Goal: Register for event/course

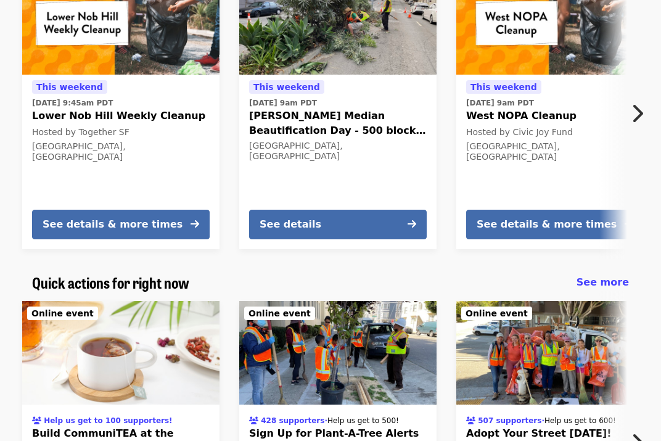
scroll to position [328, 0]
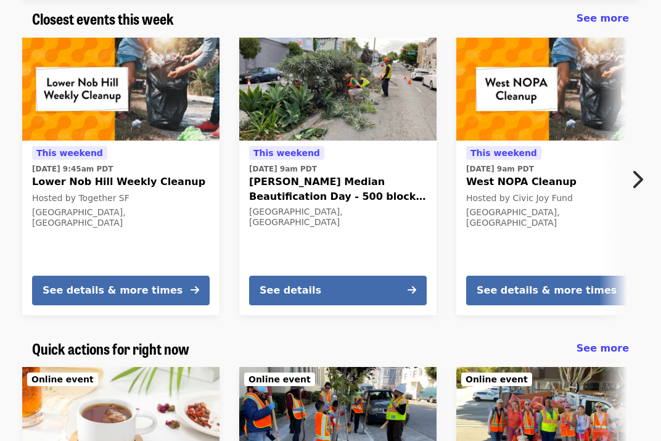
click at [634, 173] on icon "chevron-right icon" at bounding box center [637, 179] width 12 height 23
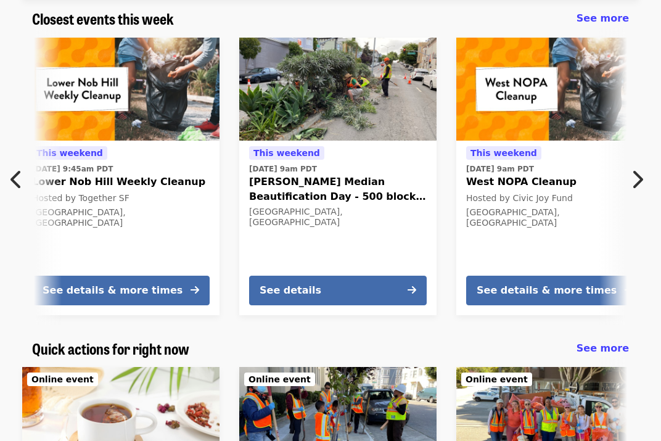
scroll to position [0, 436]
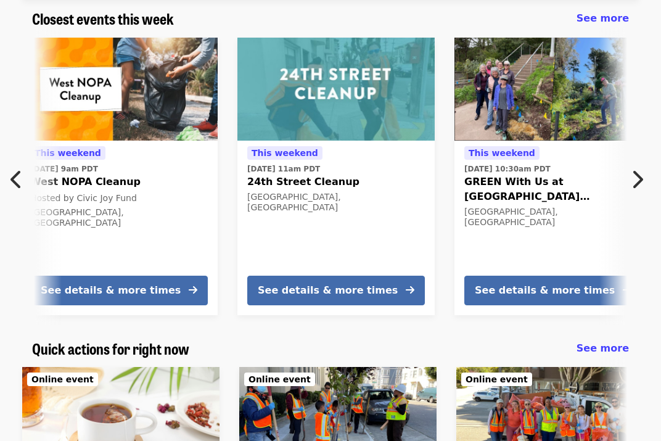
click at [634, 173] on icon "chevron-right icon" at bounding box center [637, 179] width 12 height 23
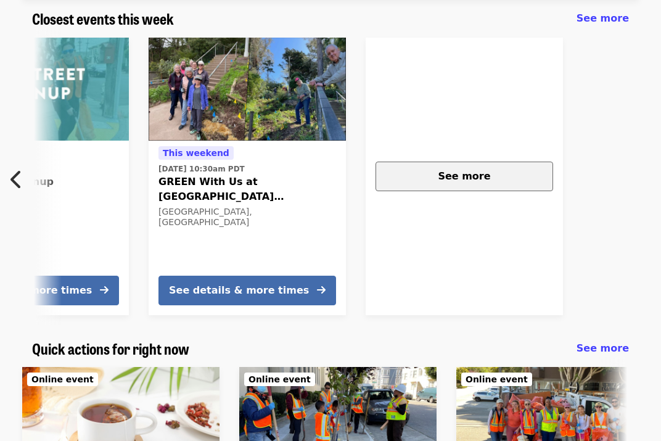
click at [488, 169] on div "See more" at bounding box center [464, 176] width 157 height 15
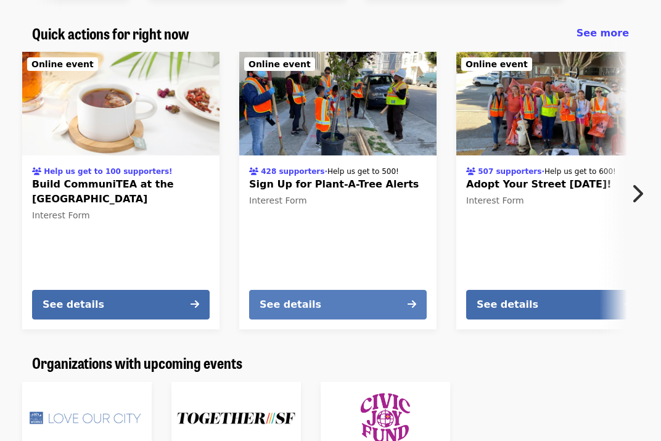
scroll to position [605, 0]
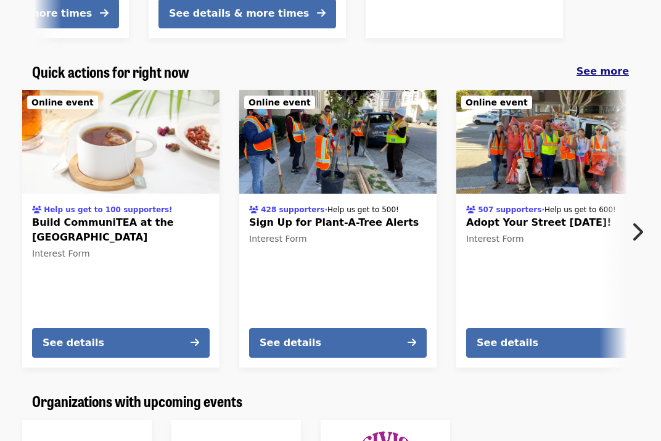
click at [618, 68] on span "See more" at bounding box center [602, 71] width 52 height 12
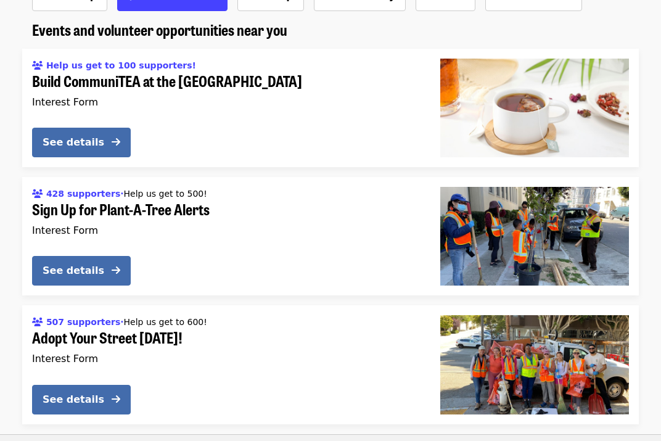
scroll to position [152, 0]
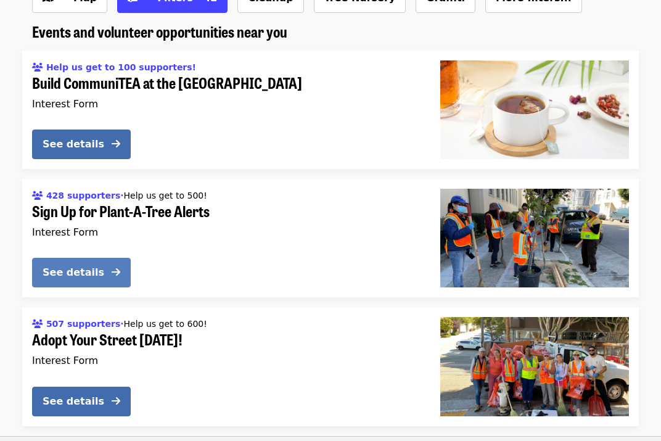
click at [119, 274] on icon "arrow-right icon" at bounding box center [116, 272] width 9 height 12
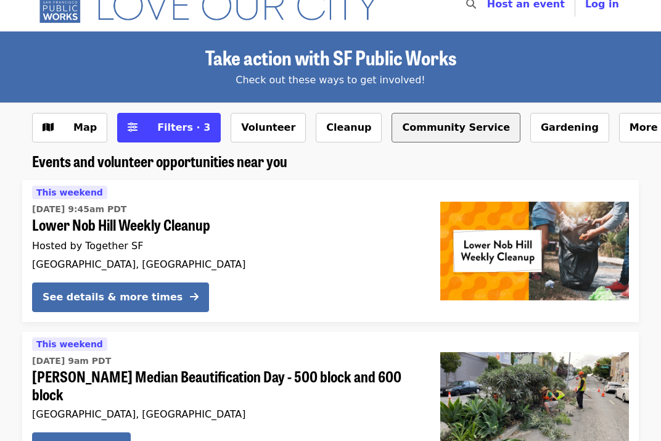
scroll to position [25, 0]
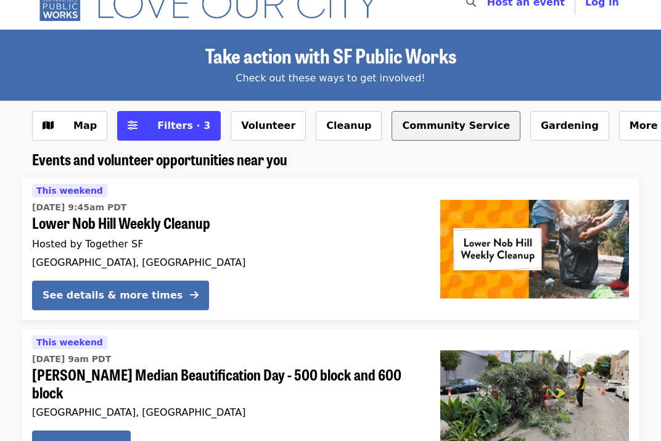
click at [411, 126] on button "Community Service" at bounding box center [456, 126] width 129 height 30
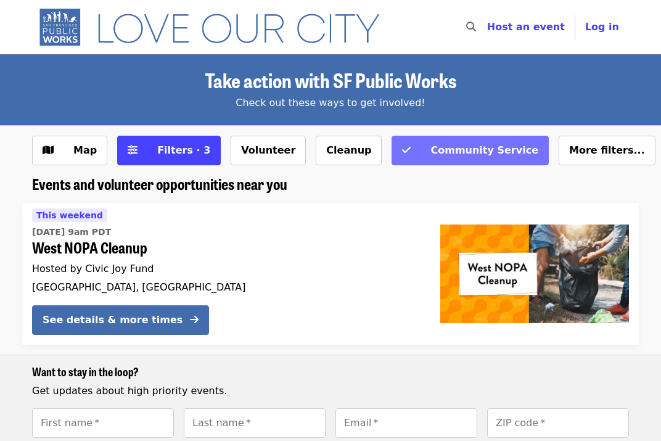
click at [392, 163] on button "Community Service" at bounding box center [470, 151] width 157 height 30
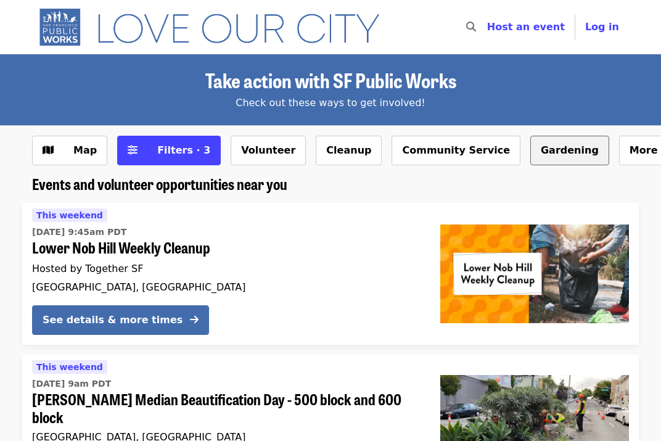
click at [530, 157] on button "Gardening" at bounding box center [569, 151] width 79 height 30
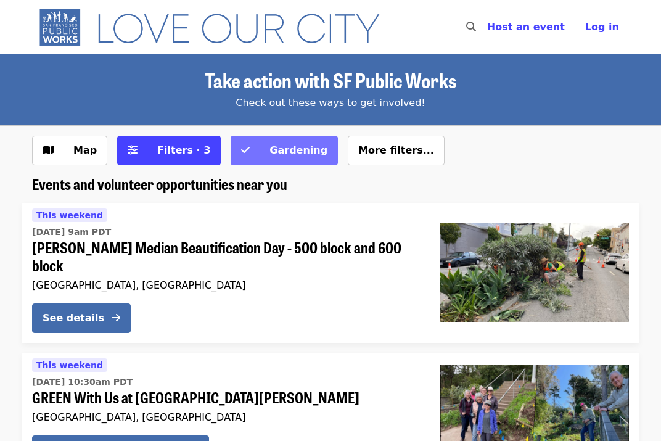
click at [283, 150] on span "Gardening" at bounding box center [298, 150] width 58 height 12
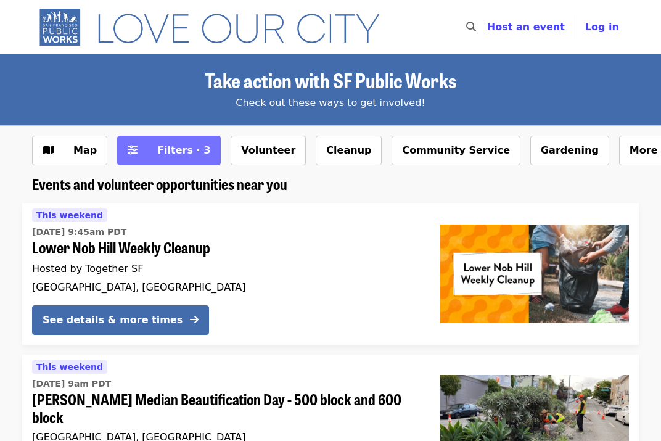
click at [180, 149] on span "Filters · 3" at bounding box center [183, 150] width 53 height 12
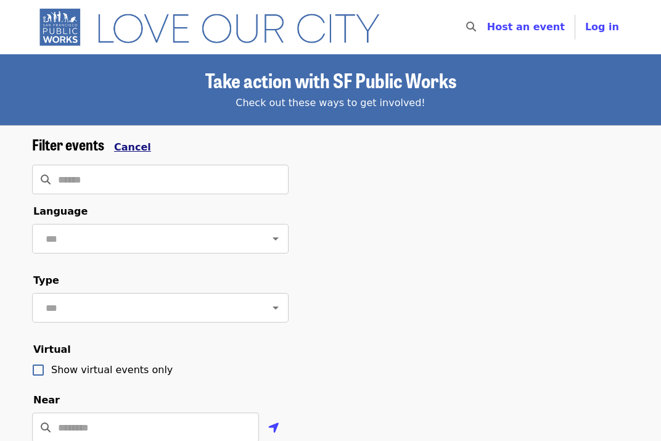
click at [133, 145] on span "Cancel" at bounding box center [132, 147] width 37 height 12
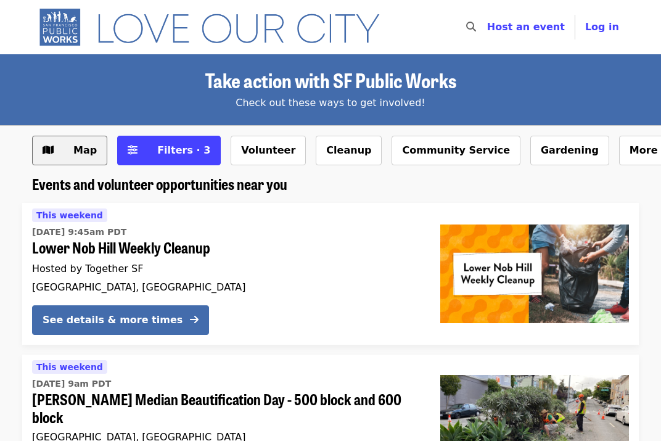
click at [83, 150] on span "Map" at bounding box center [84, 150] width 23 height 12
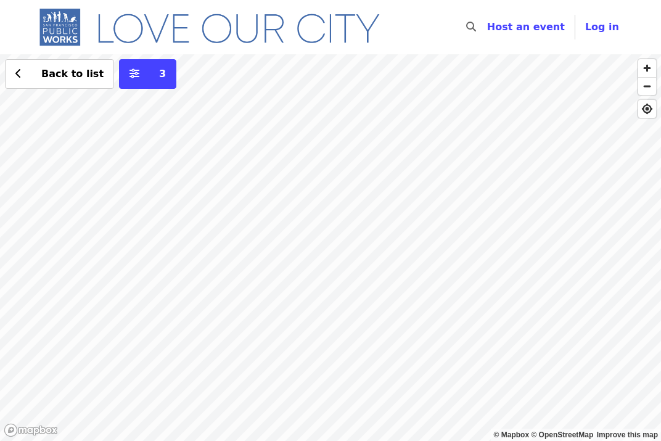
click at [371, 187] on div "Back to list 3" at bounding box center [330, 247] width 661 height 387
click at [240, 211] on div "Back to list 3" at bounding box center [330, 247] width 661 height 387
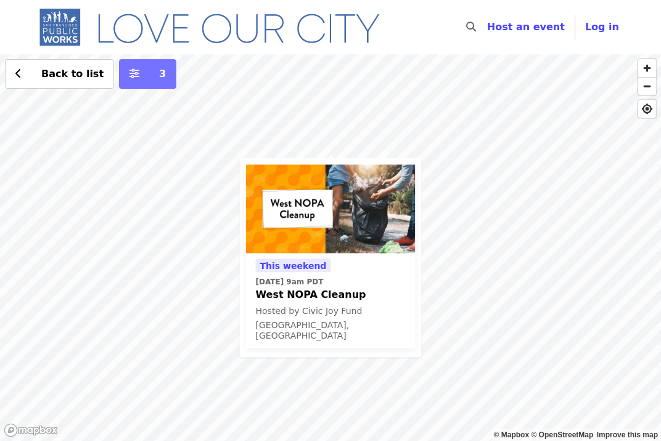
click at [147, 71] on span "3" at bounding box center [156, 74] width 19 height 15
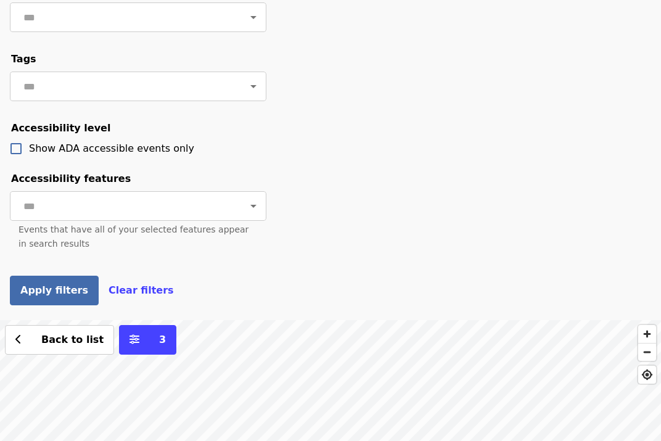
scroll to position [576, 0]
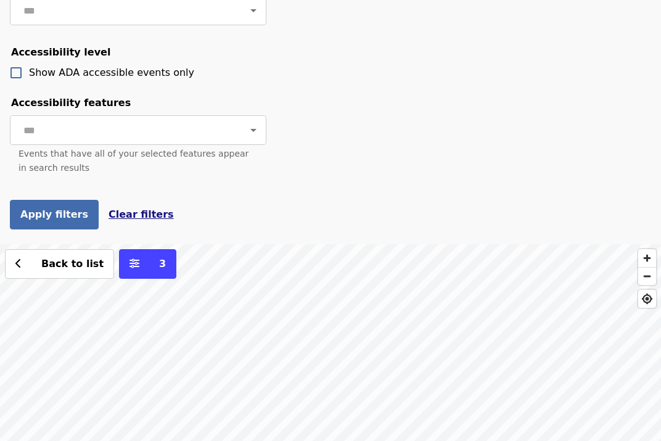
click at [128, 211] on span "Clear filters" at bounding box center [141, 214] width 65 height 12
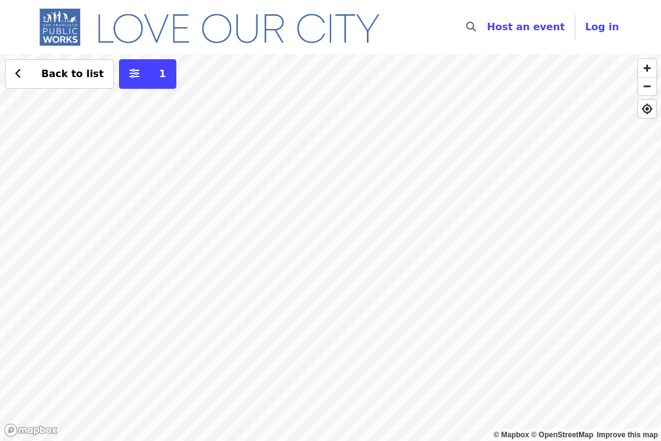
drag, startPoint x: 400, startPoint y: 183, endPoint x: 271, endPoint y: 263, distance: 151.4
click at [271, 263] on div "Back to list 1" at bounding box center [330, 247] width 661 height 387
click at [386, 128] on div "Back to list 1" at bounding box center [330, 247] width 661 height 387
